Goal: Obtain resource: Obtain resource

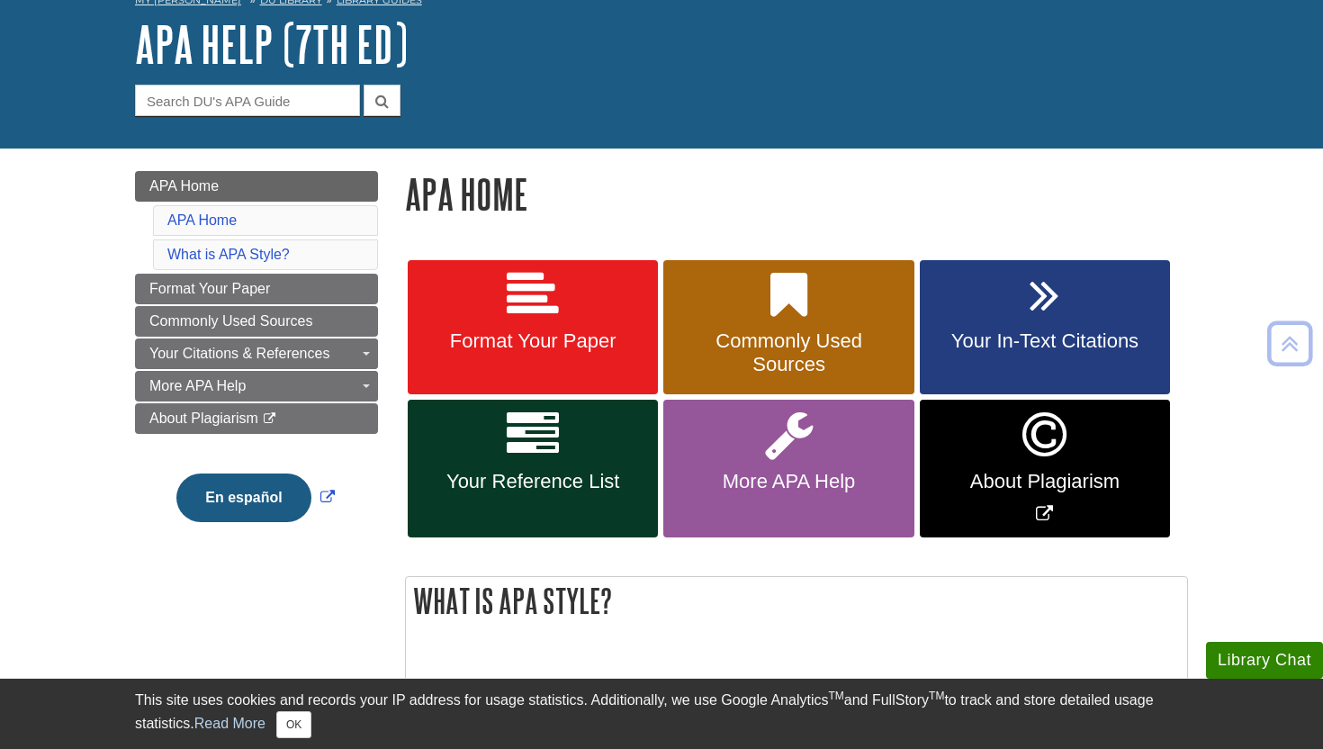
scroll to position [95, 0]
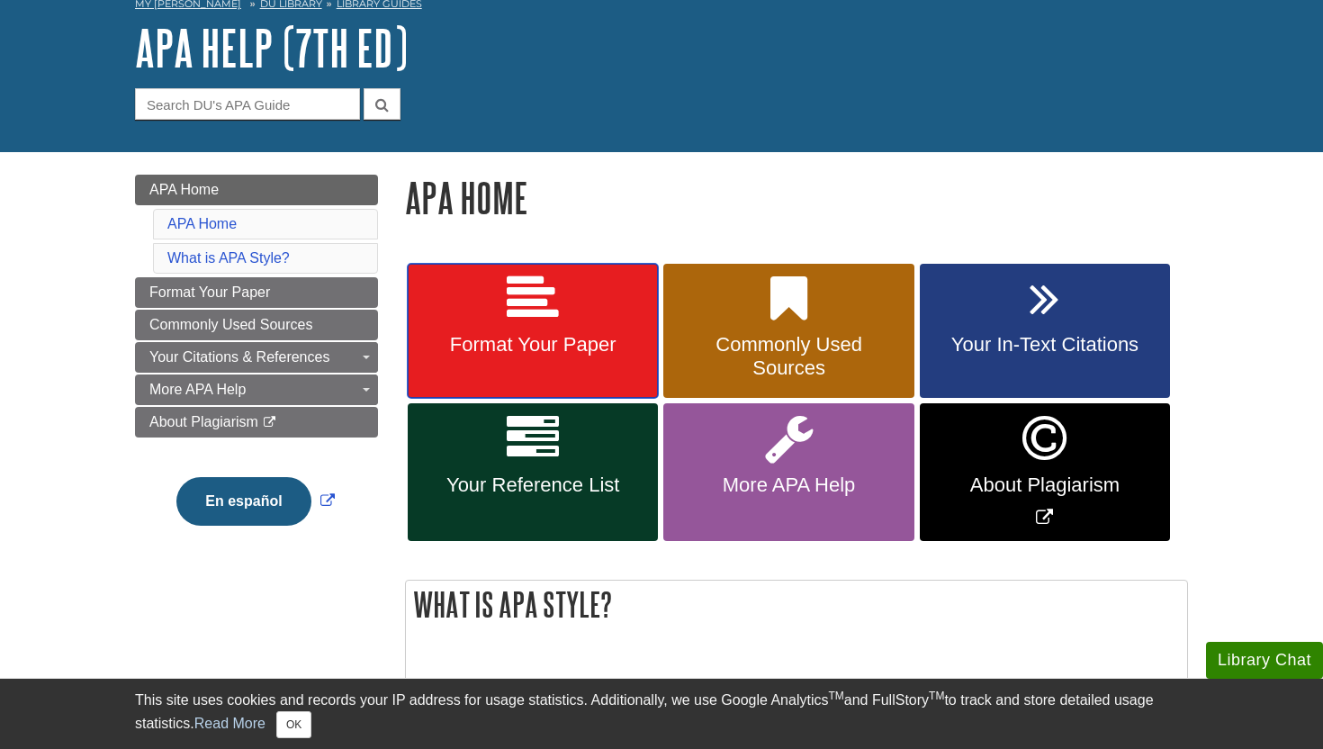
click at [574, 349] on span "Format Your Paper" at bounding box center [532, 344] width 223 height 23
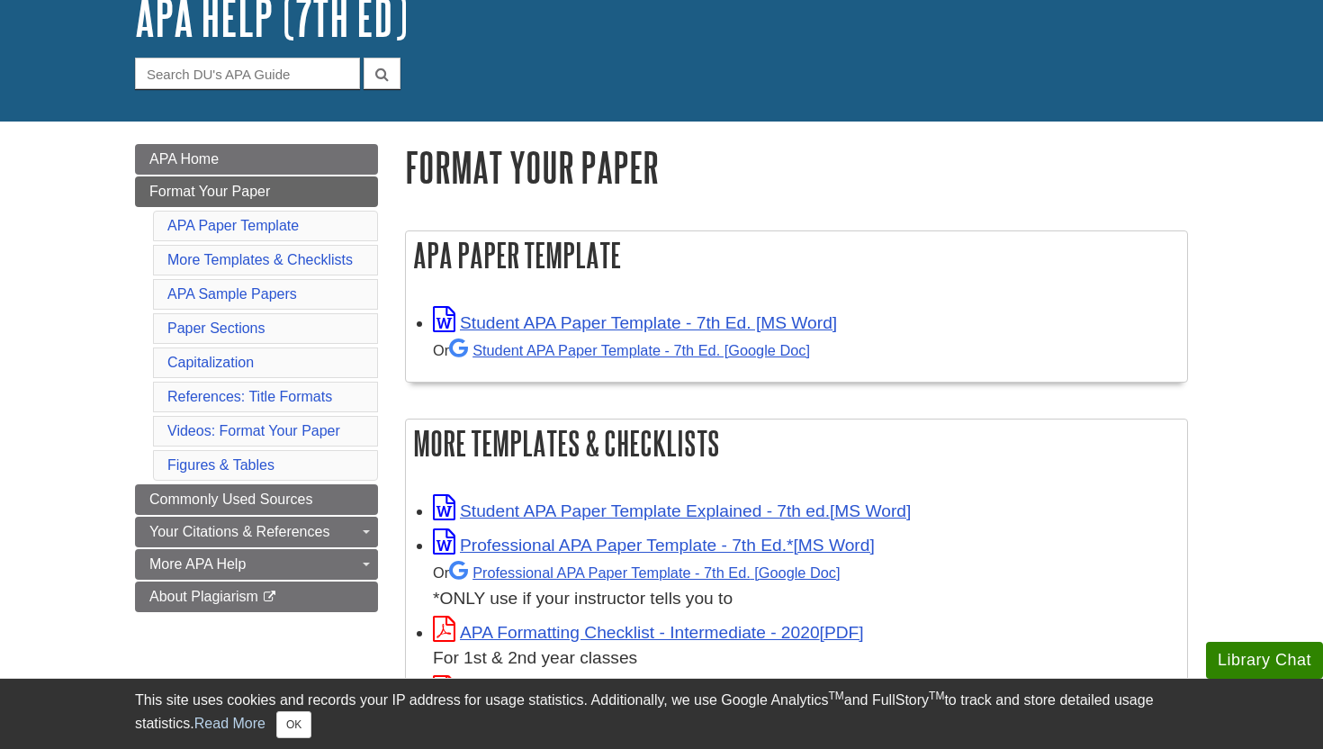
scroll to position [115, 0]
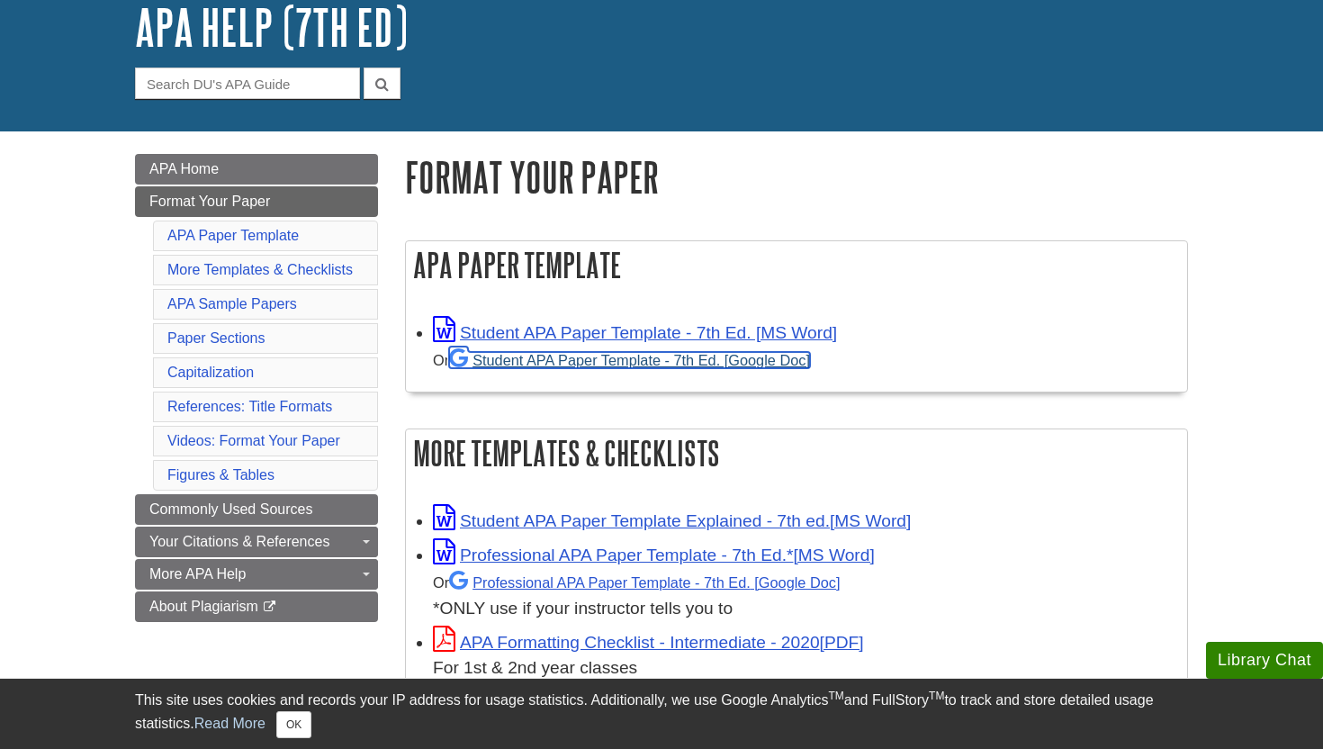
click at [585, 362] on link "Student APA Paper Template - 7th Ed. [Google Doc]" at bounding box center [629, 360] width 361 height 16
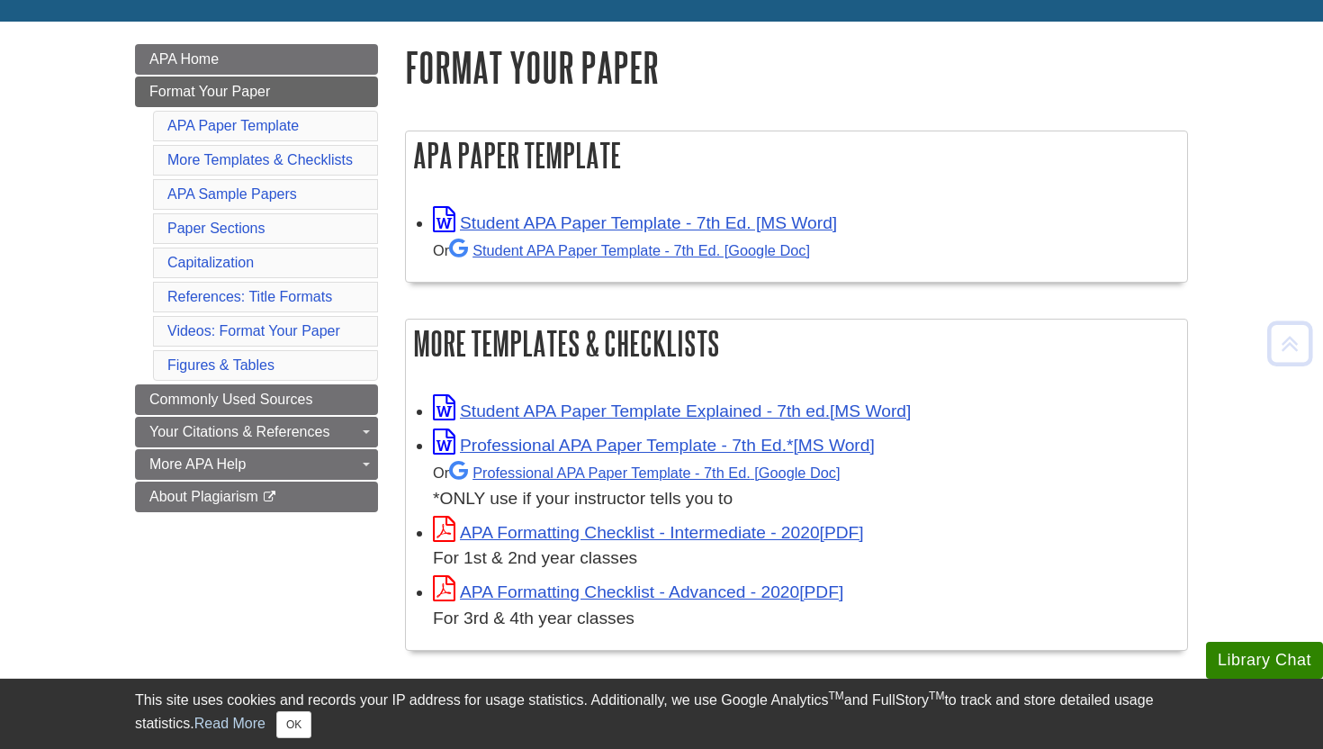
scroll to position [228, 0]
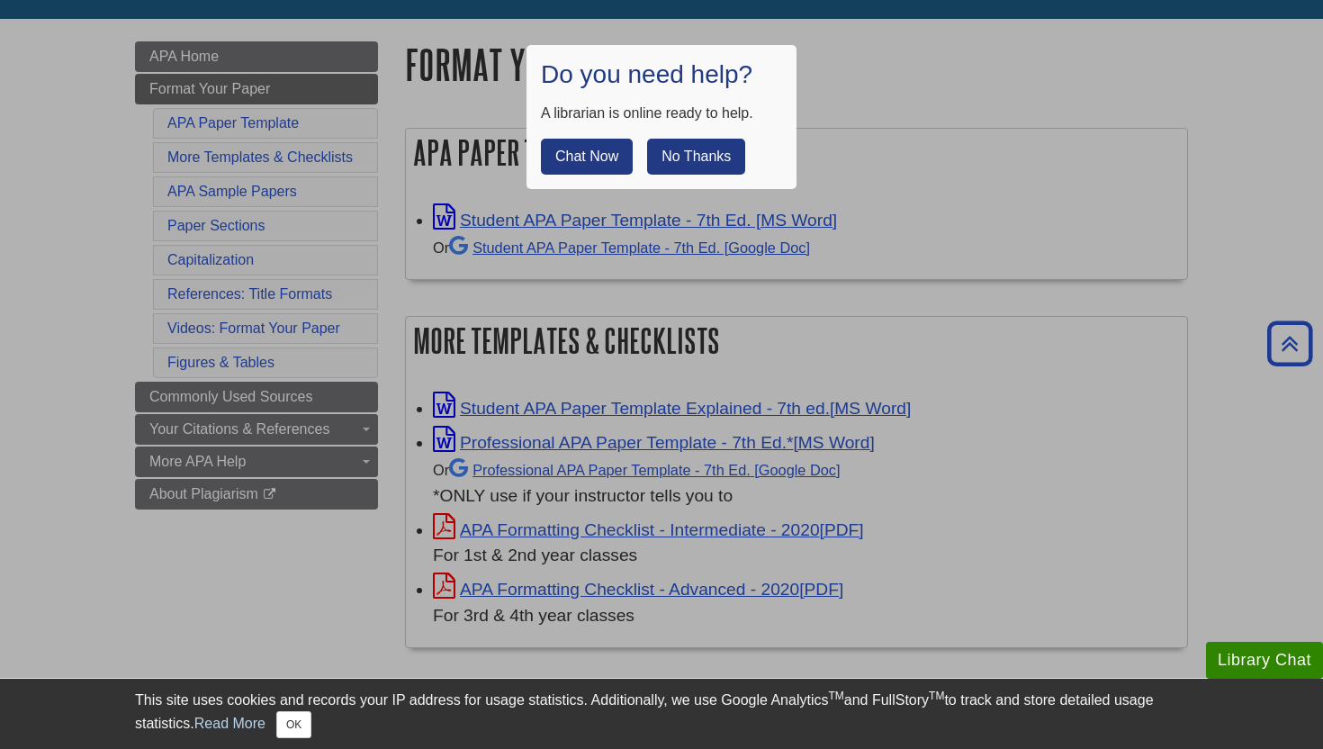
click at [748, 306] on div at bounding box center [661, 374] width 1323 height 749
